Goal: Check status: Check status

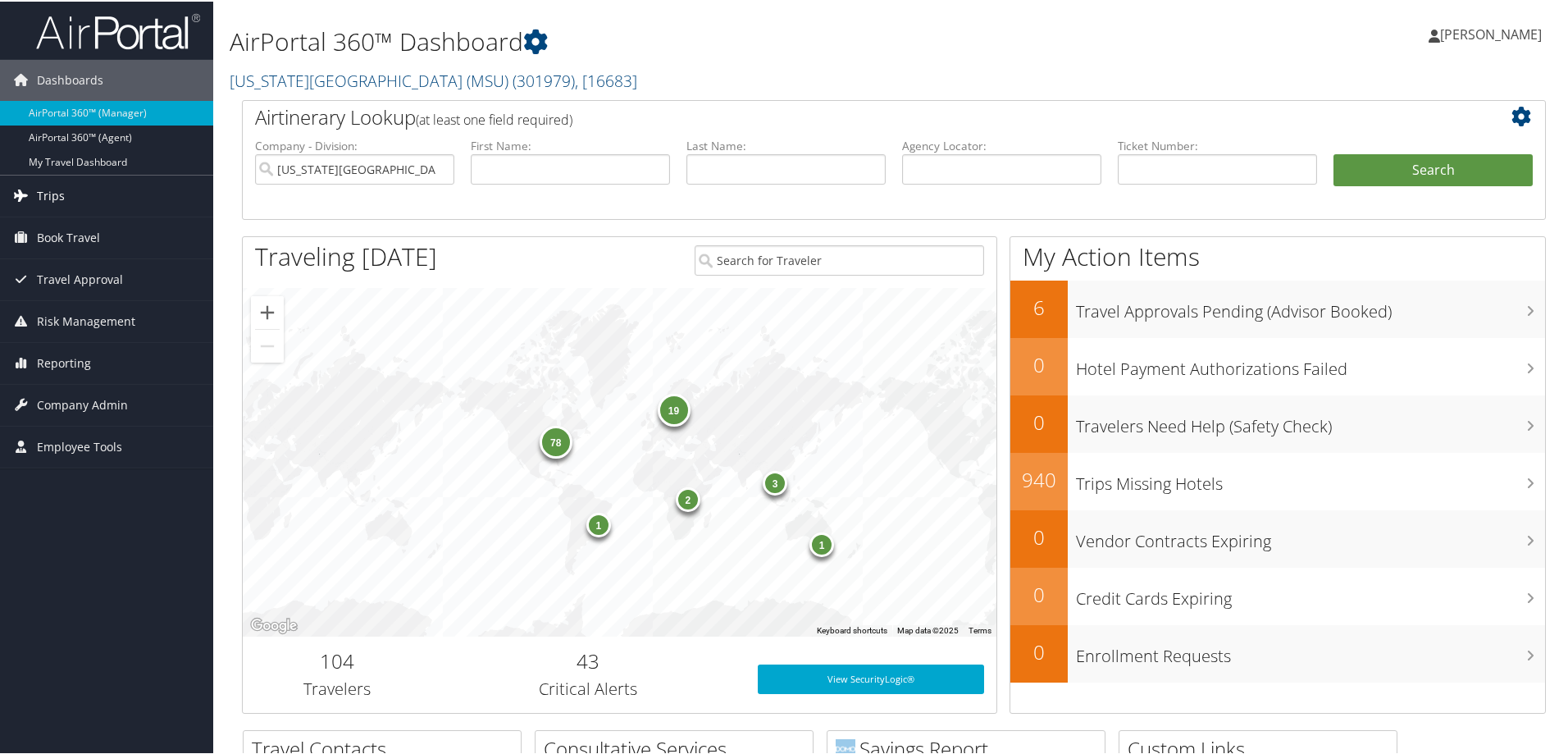
click at [54, 191] on span "Trips" at bounding box center [50, 194] width 28 height 41
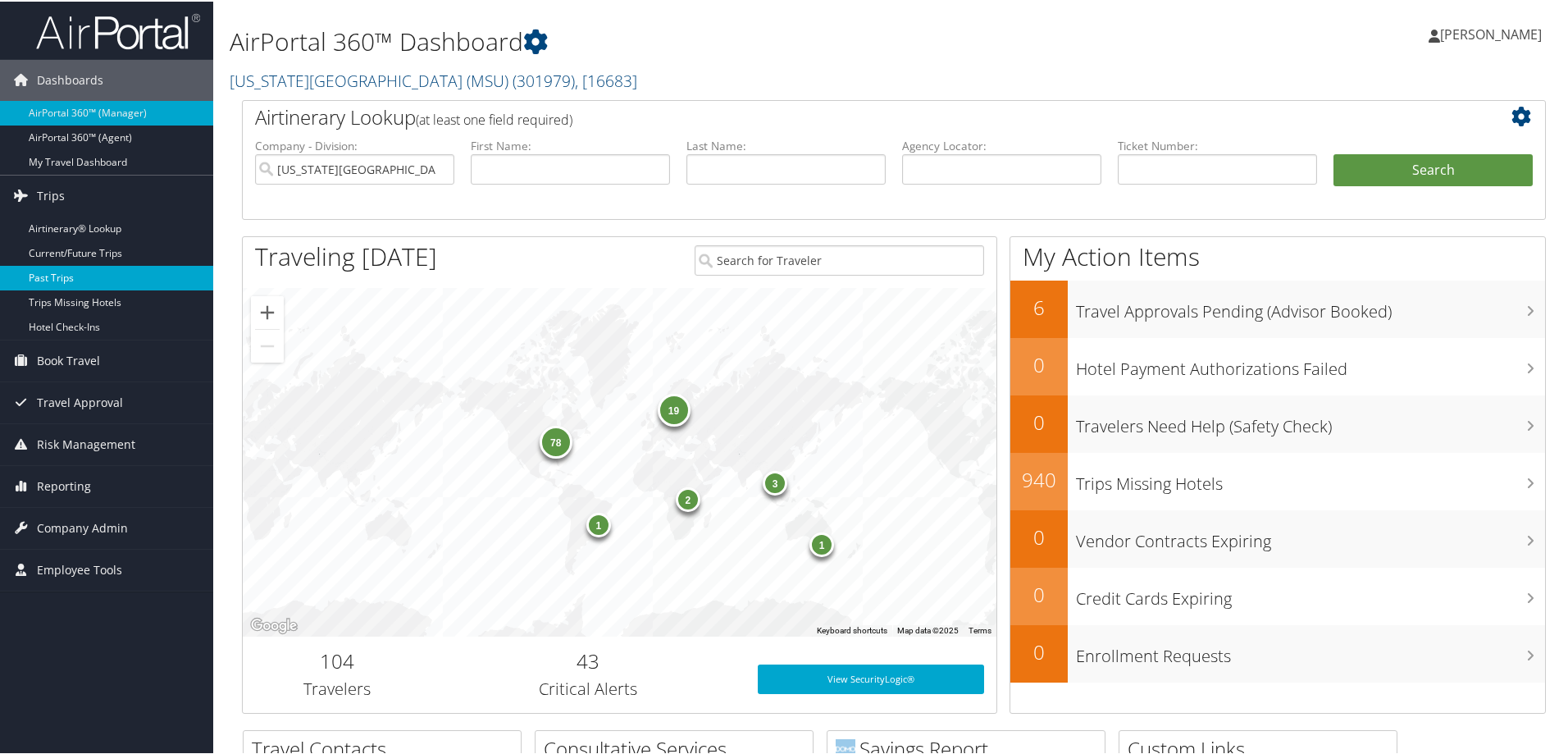
click at [41, 280] on link "Past Trips" at bounding box center [107, 276] width 213 height 24
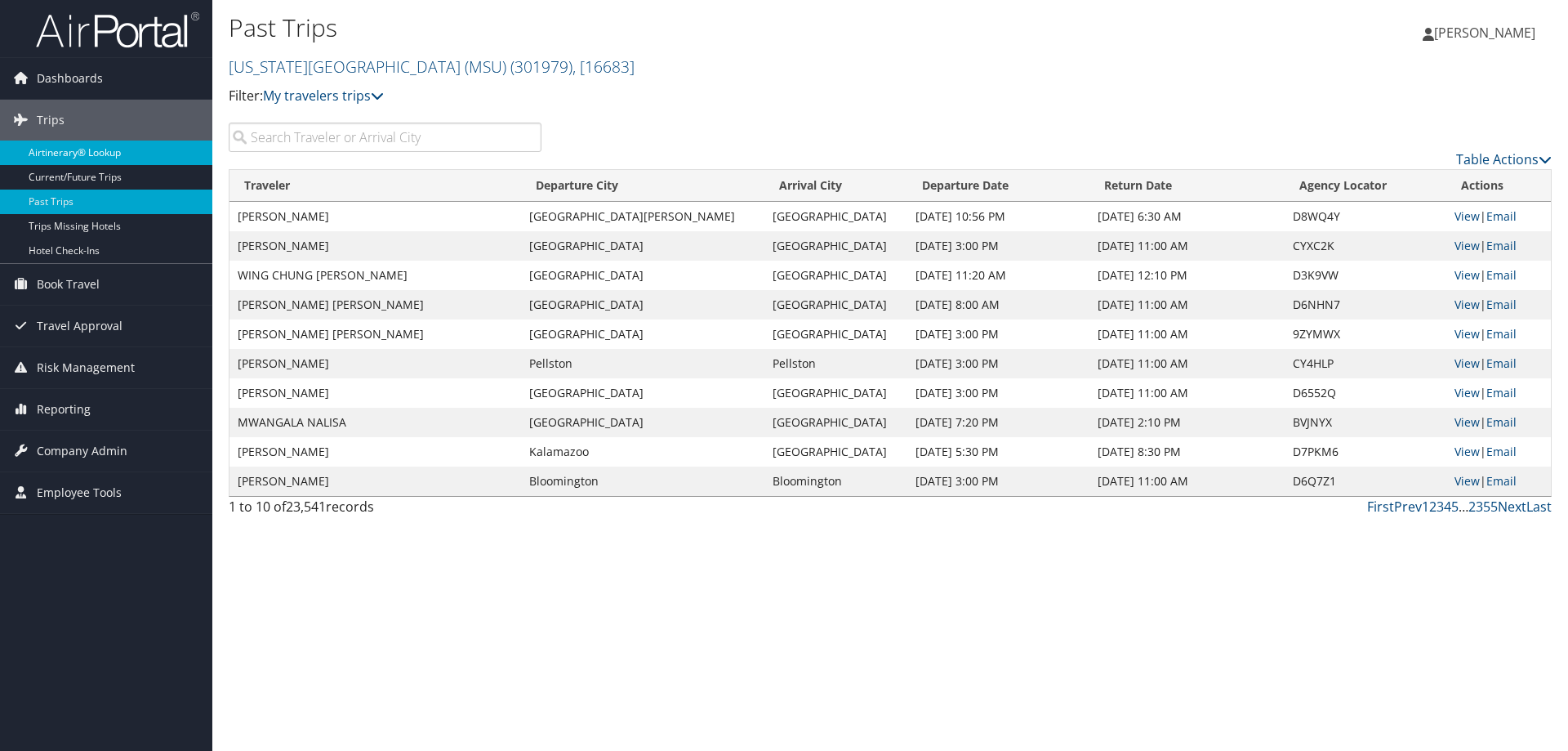
click at [78, 149] on link "Airtinerary® Lookup" at bounding box center [106, 153] width 212 height 24
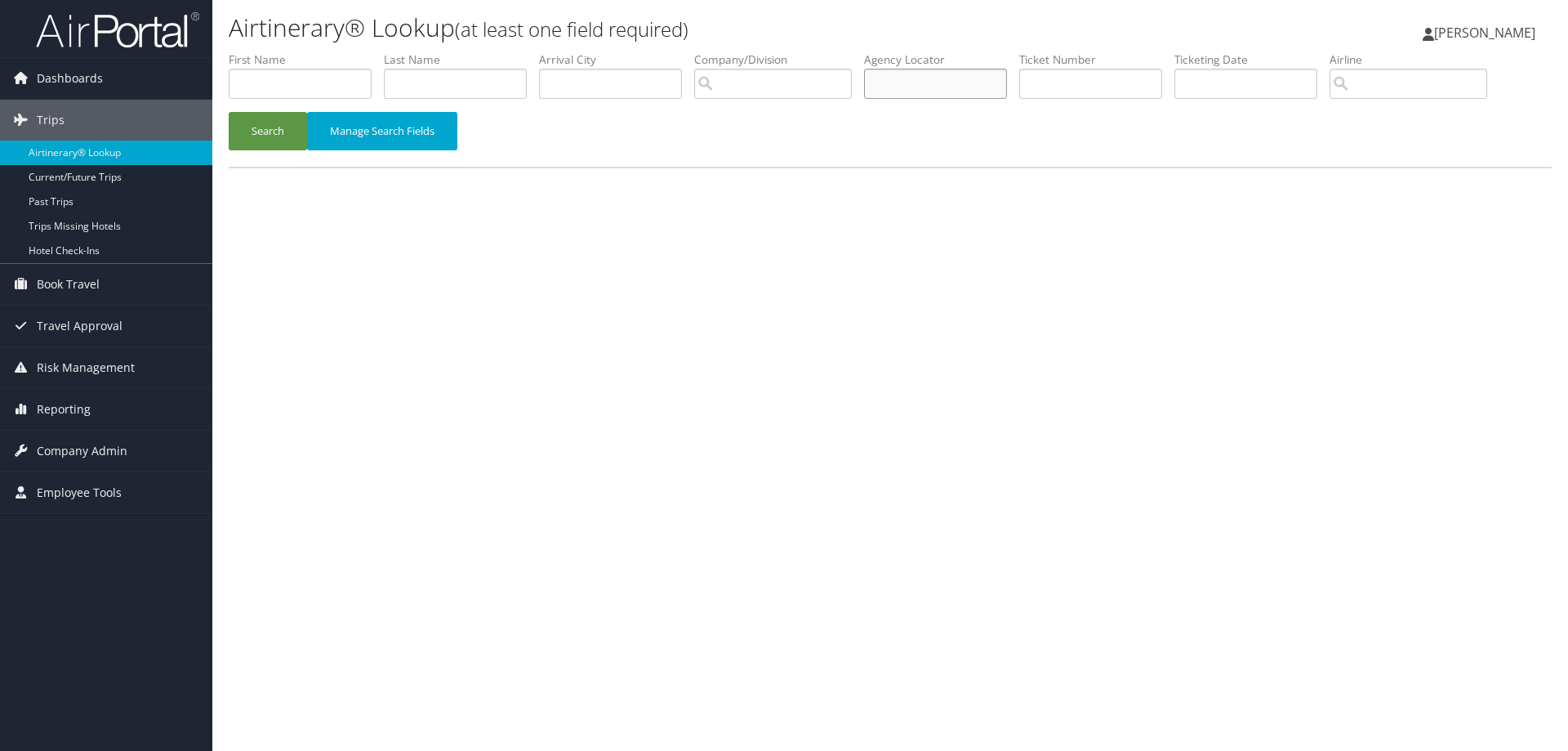
click at [928, 86] on input "text" at bounding box center [935, 84] width 143 height 30
type input "c"
type input "C8PJM8"
click at [245, 134] on button "Search" at bounding box center [267, 131] width 78 height 38
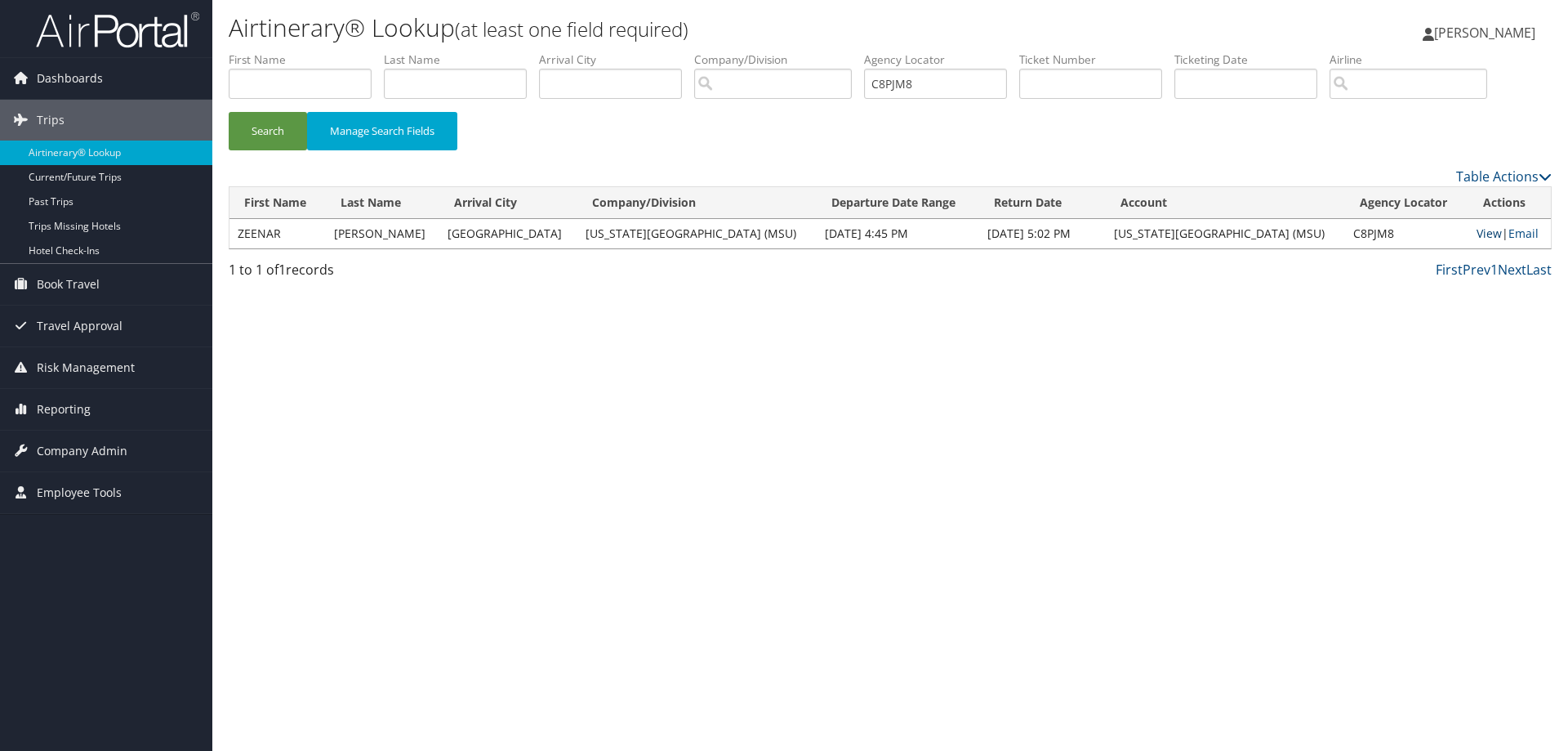
click at [1476, 235] on link "View" at bounding box center [1489, 233] width 25 height 15
click at [870, 147] on div "Search Manage Search Fields" at bounding box center [891, 139] width 1348 height 54
click at [1478, 223] on td "View | Email" at bounding box center [1509, 234] width 83 height 29
click at [1478, 228] on link "View" at bounding box center [1489, 233] width 25 height 15
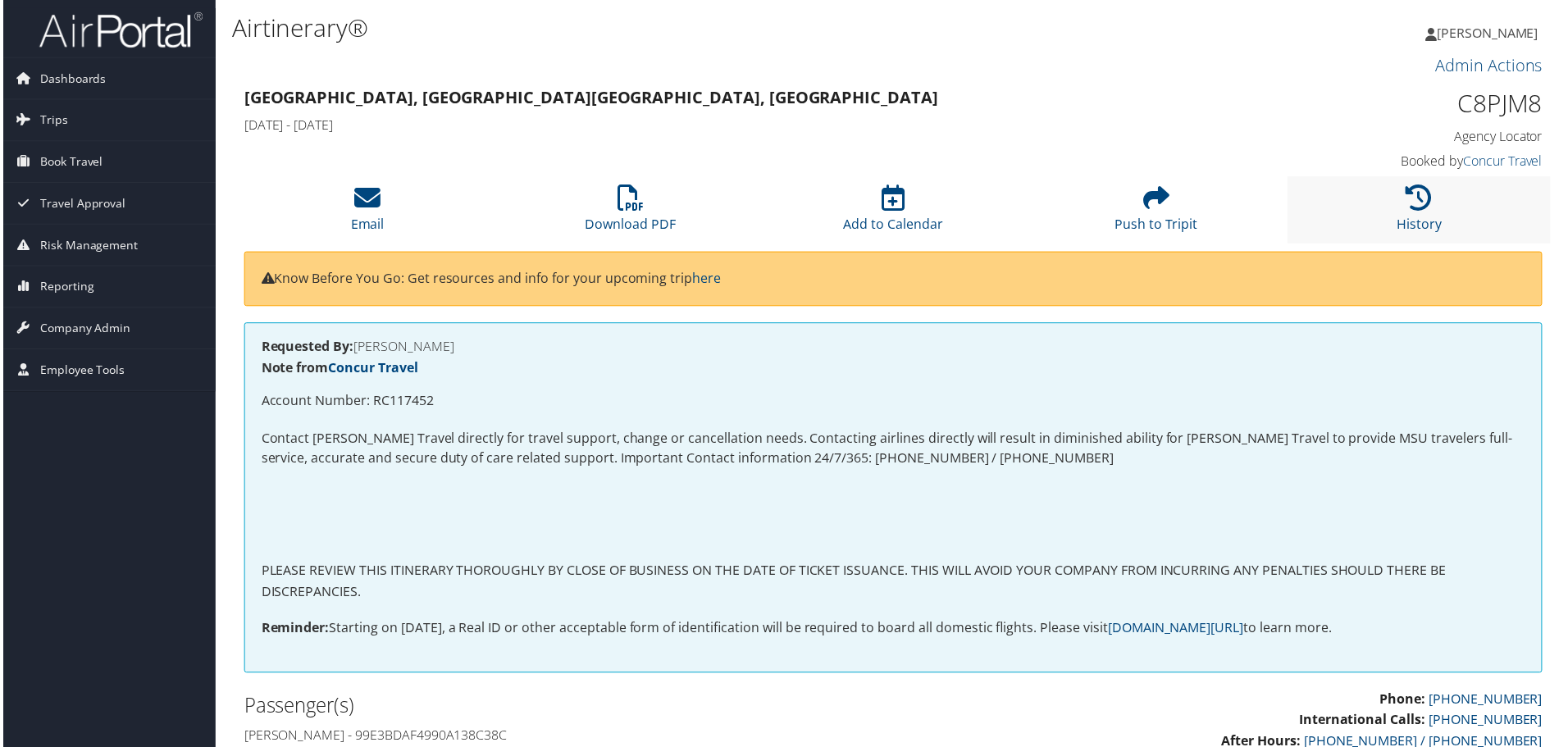
click at [1373, 191] on li "History" at bounding box center [1421, 210] width 264 height 66
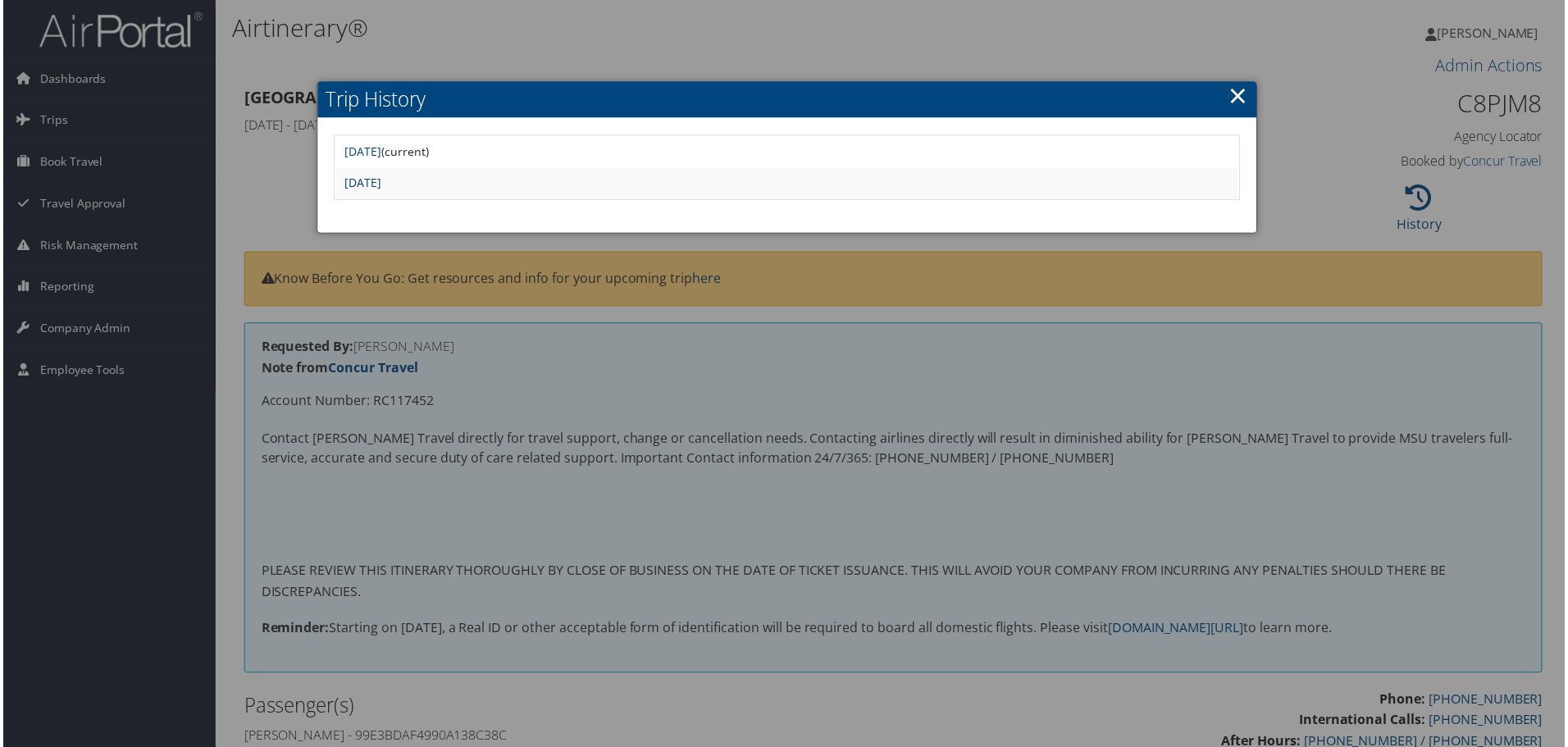
click at [379, 182] on link "Thu May 15 15:44:49 MDT 2025" at bounding box center [361, 183] width 37 height 15
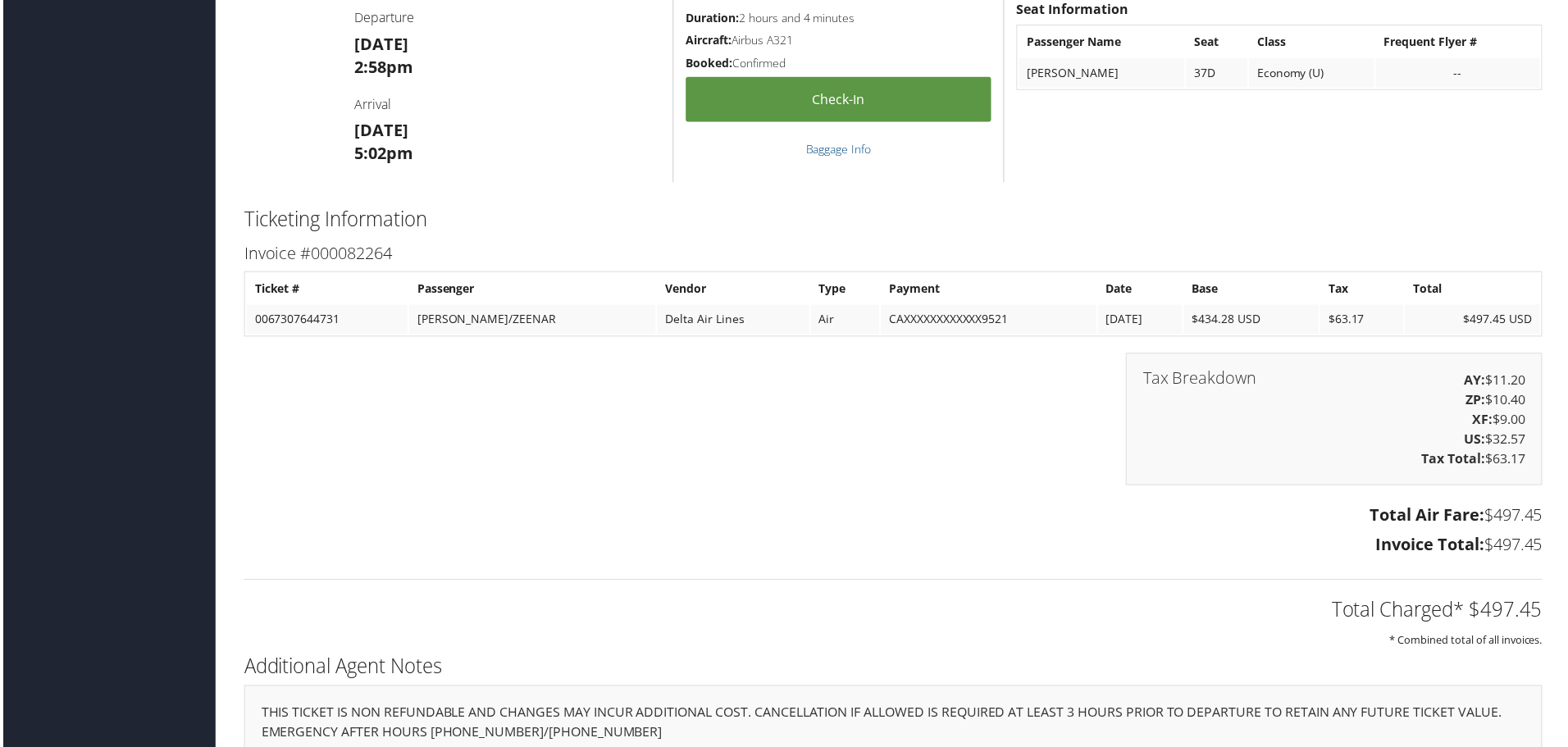
scroll to position [1393, 0]
click at [503, 592] on div "Total Charged* $497.45 * Combined total of all invoices." at bounding box center [893, 607] width 1328 height 87
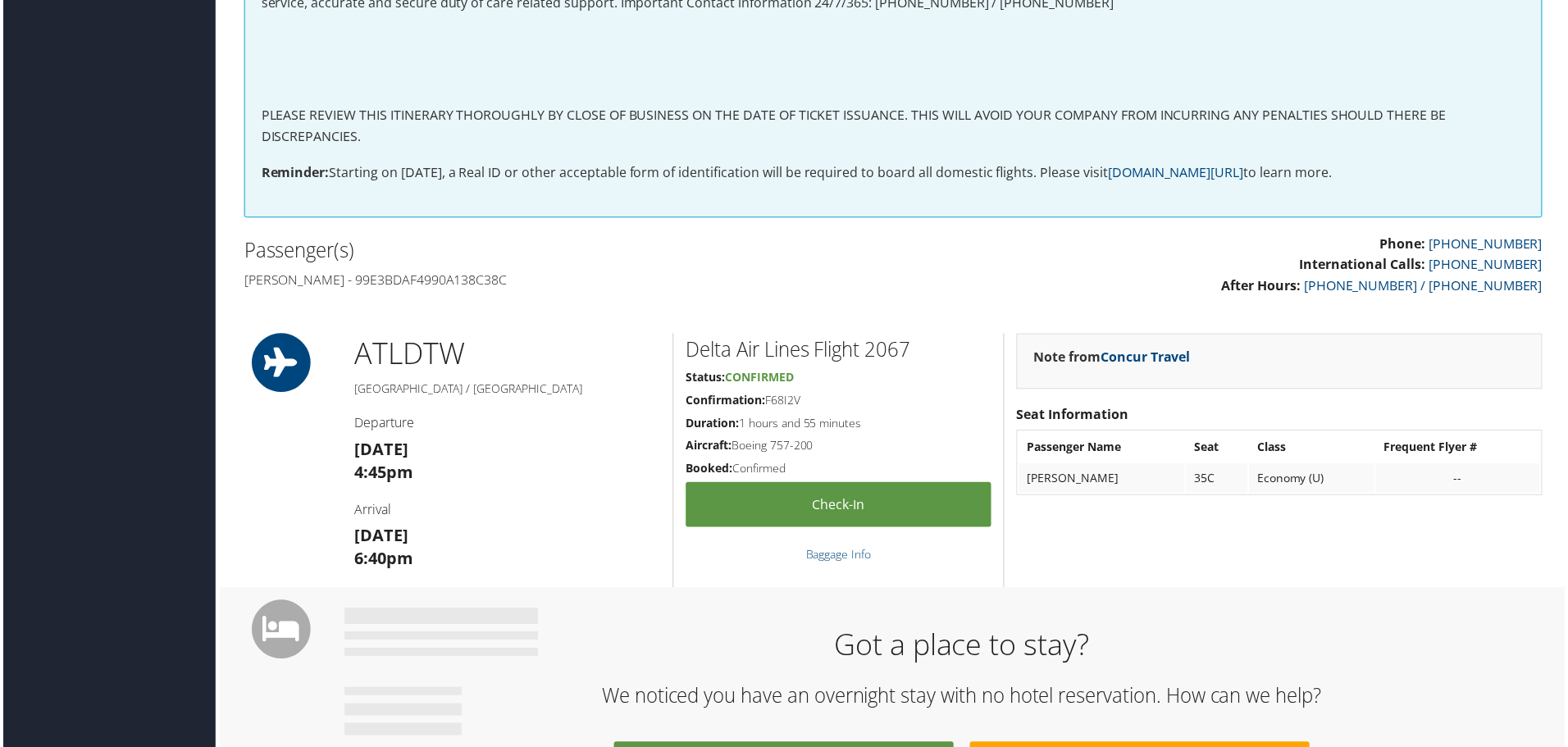
scroll to position [573, 0]
